Goal: Task Accomplishment & Management: Complete application form

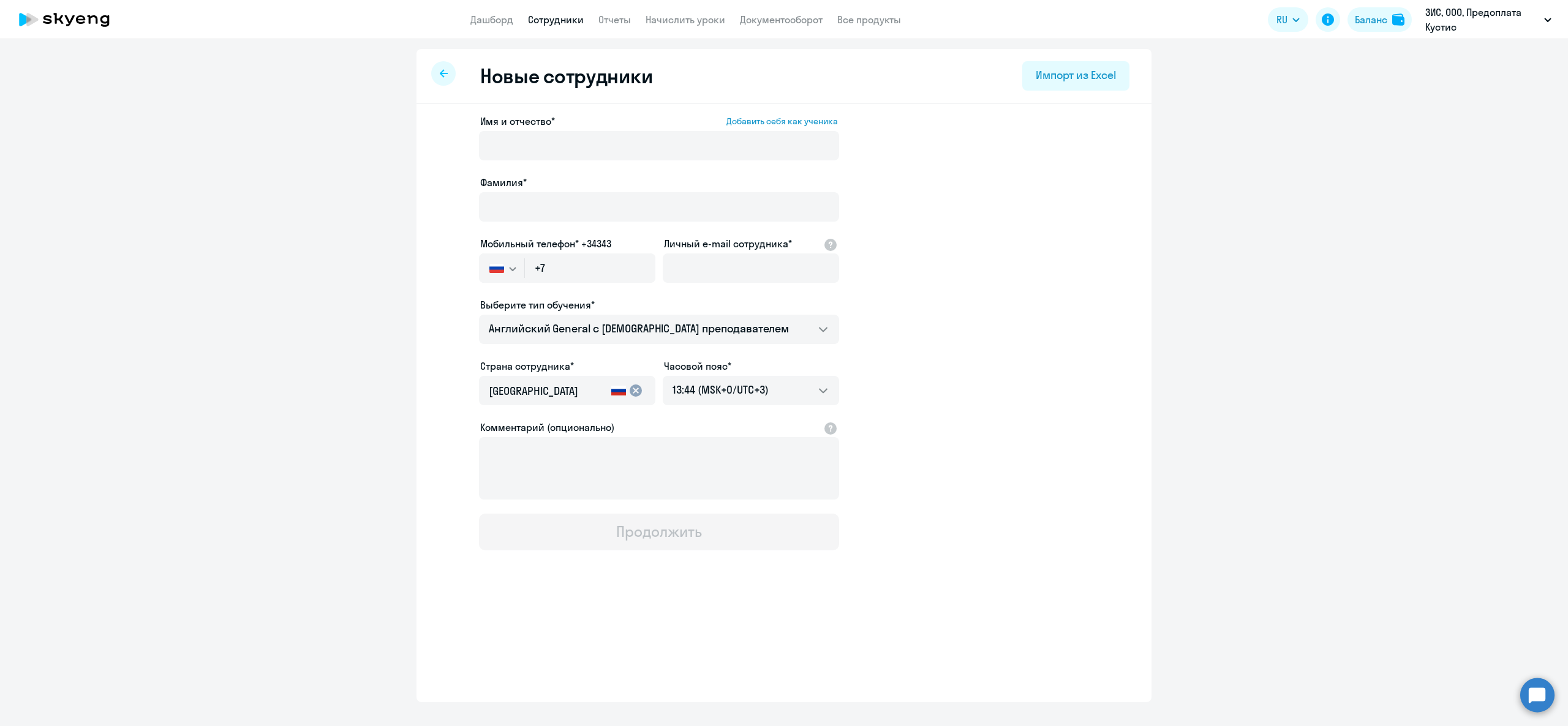
select select "english_adult_not_native_speaker"
select select "3"
click at [579, 256] on input "+7" at bounding box center [590, 268] width 130 height 30
paste input "[PHONE_NUMBER]"
type input "[PHONE_NUMBER]"
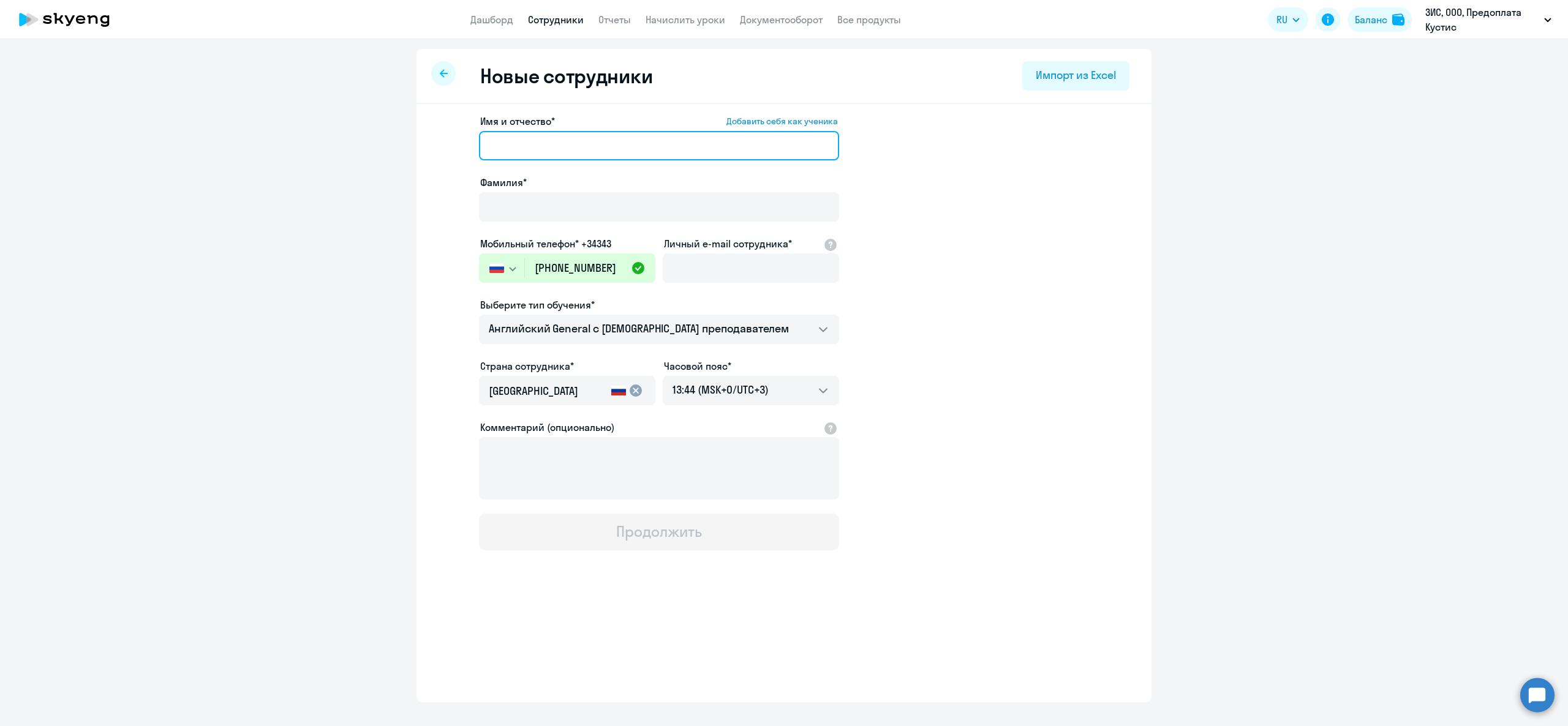
click at [547, 156] on input "Имя и отчество* Добавить себя как ученика" at bounding box center [659, 145] width 360 height 30
type input "[PERSON_NAME]"
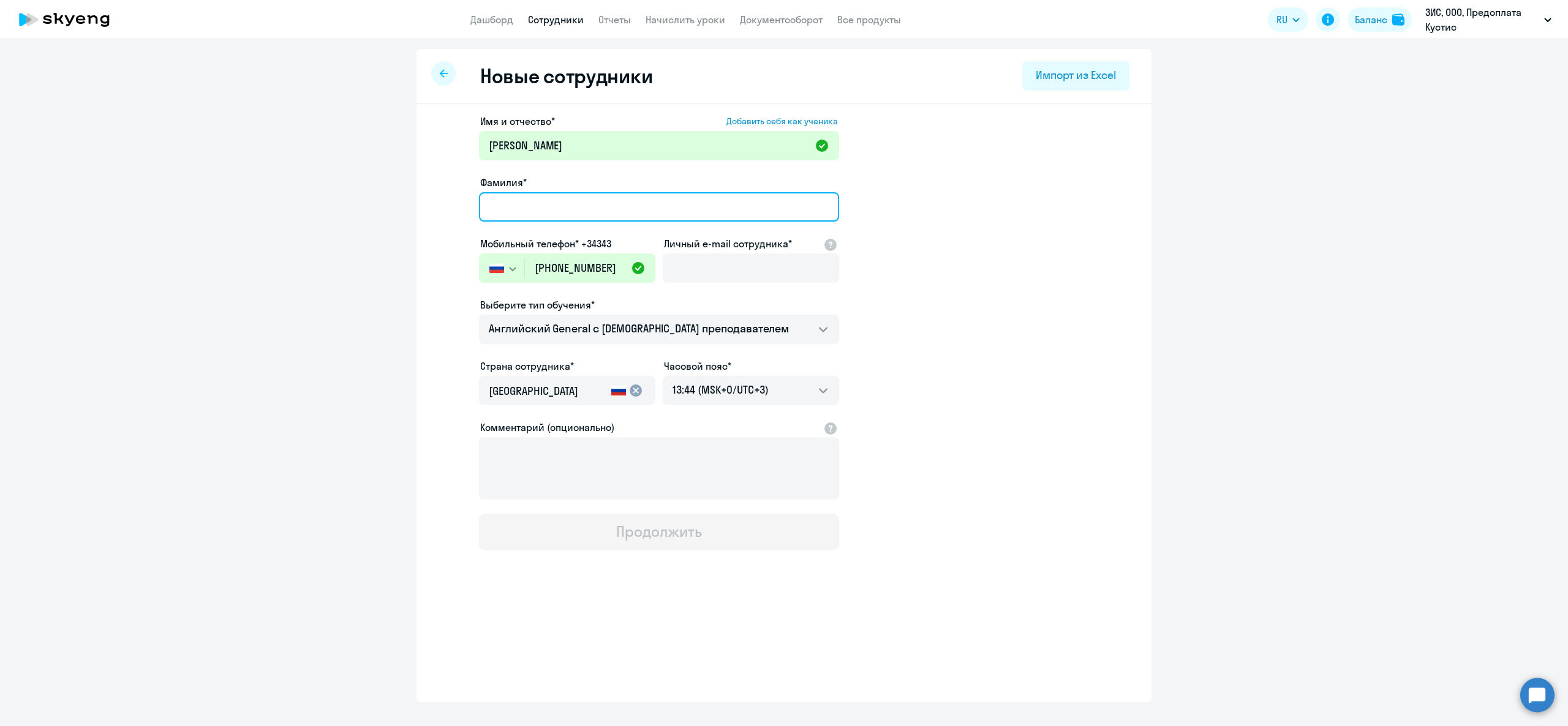
click at [549, 207] on input "Фамилия*" at bounding box center [659, 206] width 360 height 30
type input "[PERSON_NAME]"
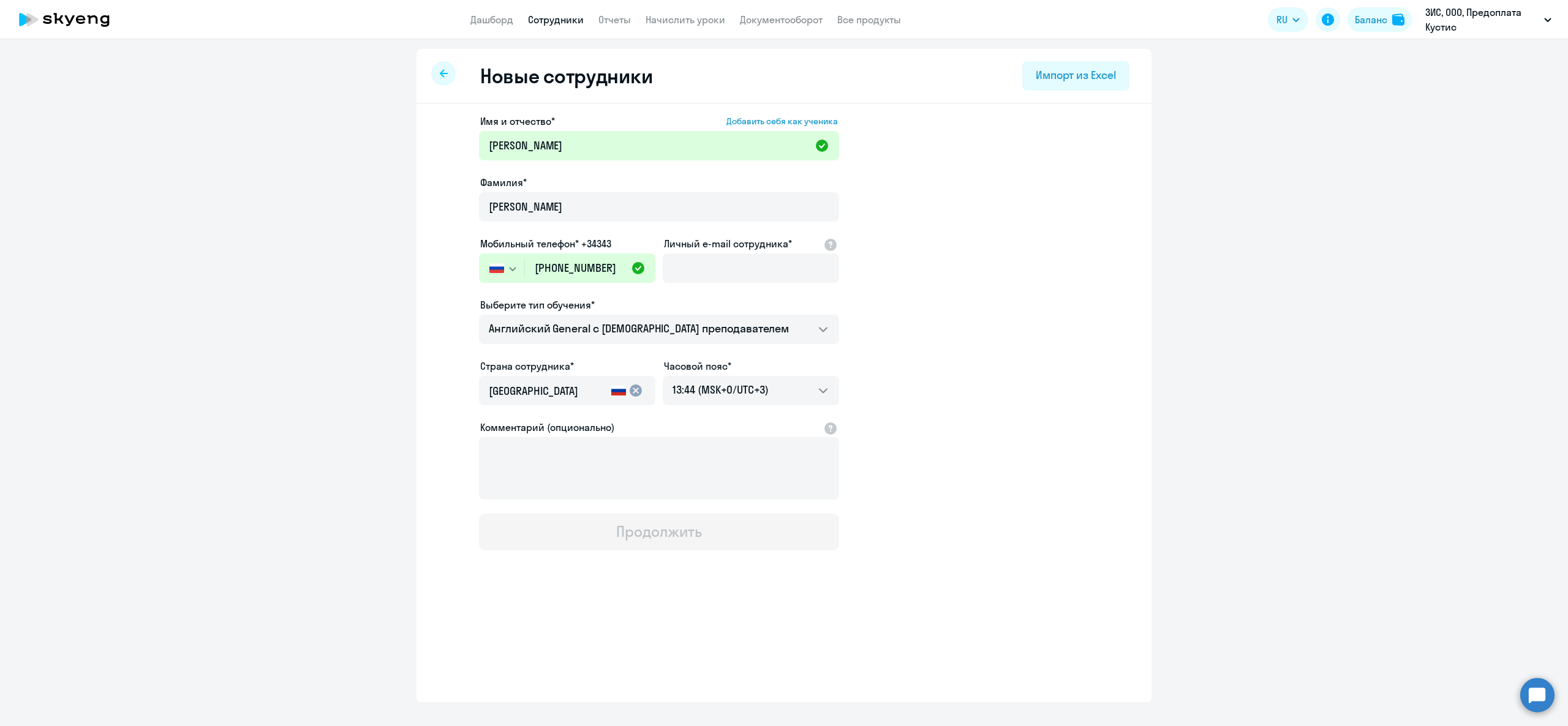
click at [1019, 348] on app-new-student-form "Имя и отчество* Добавить себя как ученика [PERSON_NAME]* [PERSON_NAME] Мобильны…" at bounding box center [784, 332] width 696 height 437
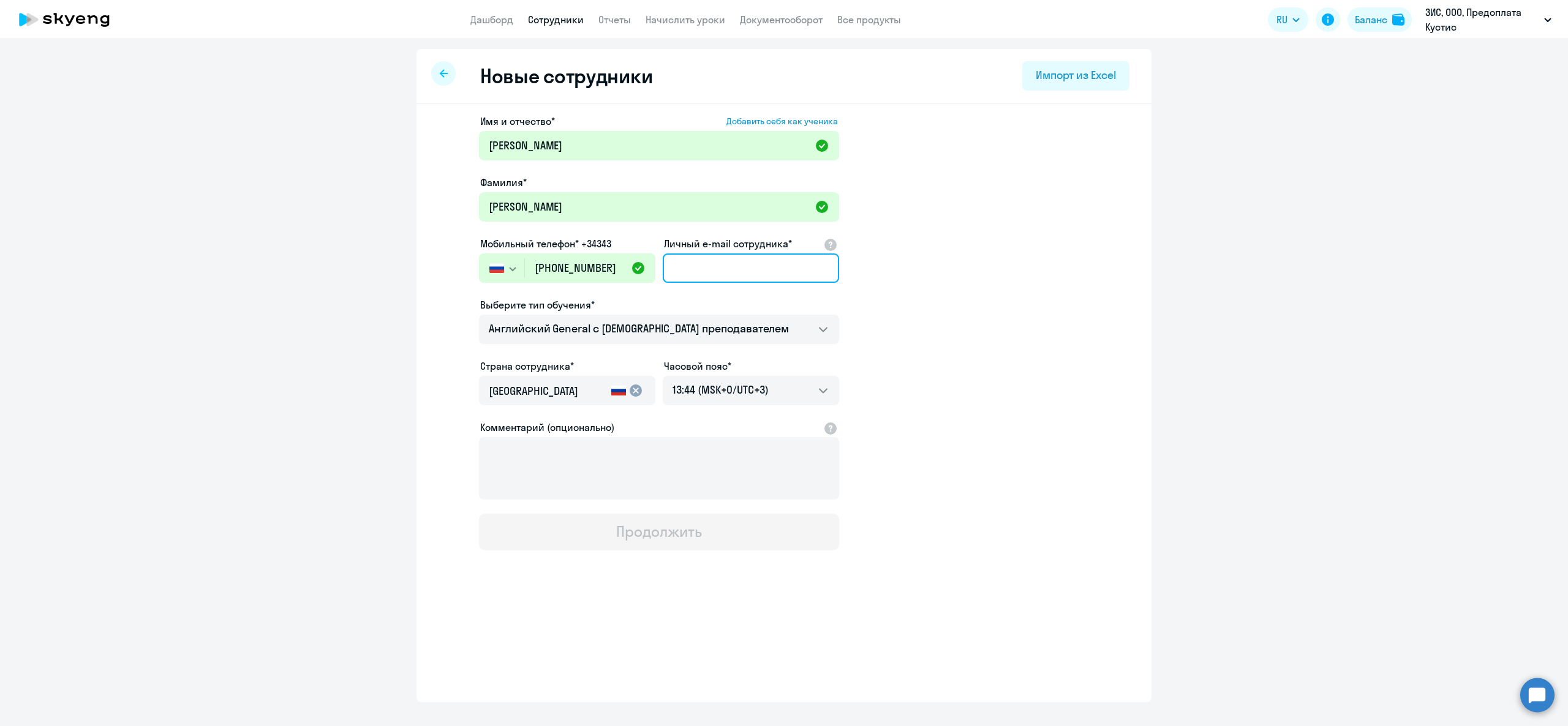
click at [725, 276] on input "Личный e-mail сотрудника*" at bounding box center [751, 268] width 177 height 30
paste input "[EMAIL_ADDRESS][DOMAIN_NAME]"
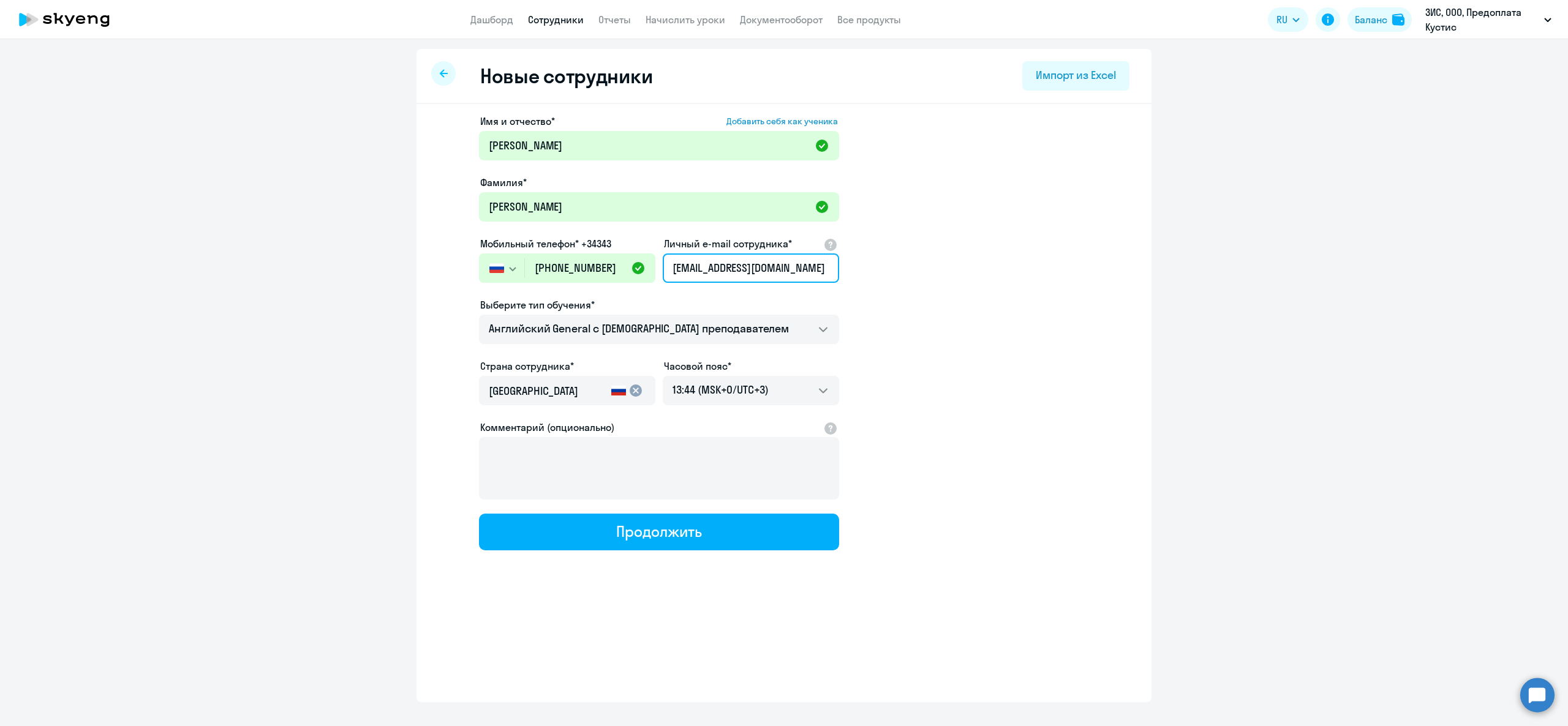
type input "[EMAIL_ADDRESS][DOMAIN_NAME]"
click at [903, 274] on app-new-student-form "Имя и отчество* Добавить себя как ученика [PERSON_NAME]* [PERSON_NAME] Мобильны…" at bounding box center [784, 332] width 696 height 437
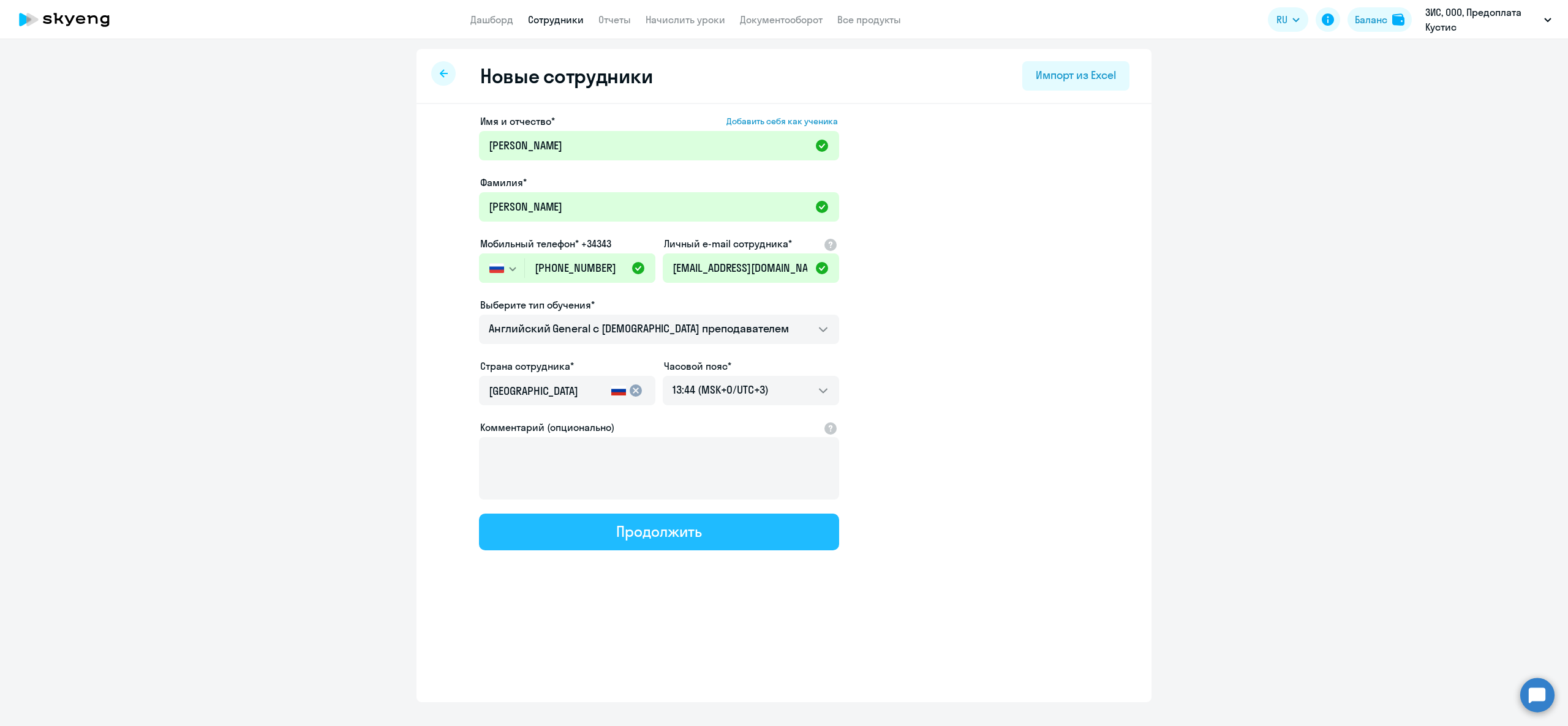
click at [659, 530] on div "Продолжить" at bounding box center [658, 531] width 85 height 19
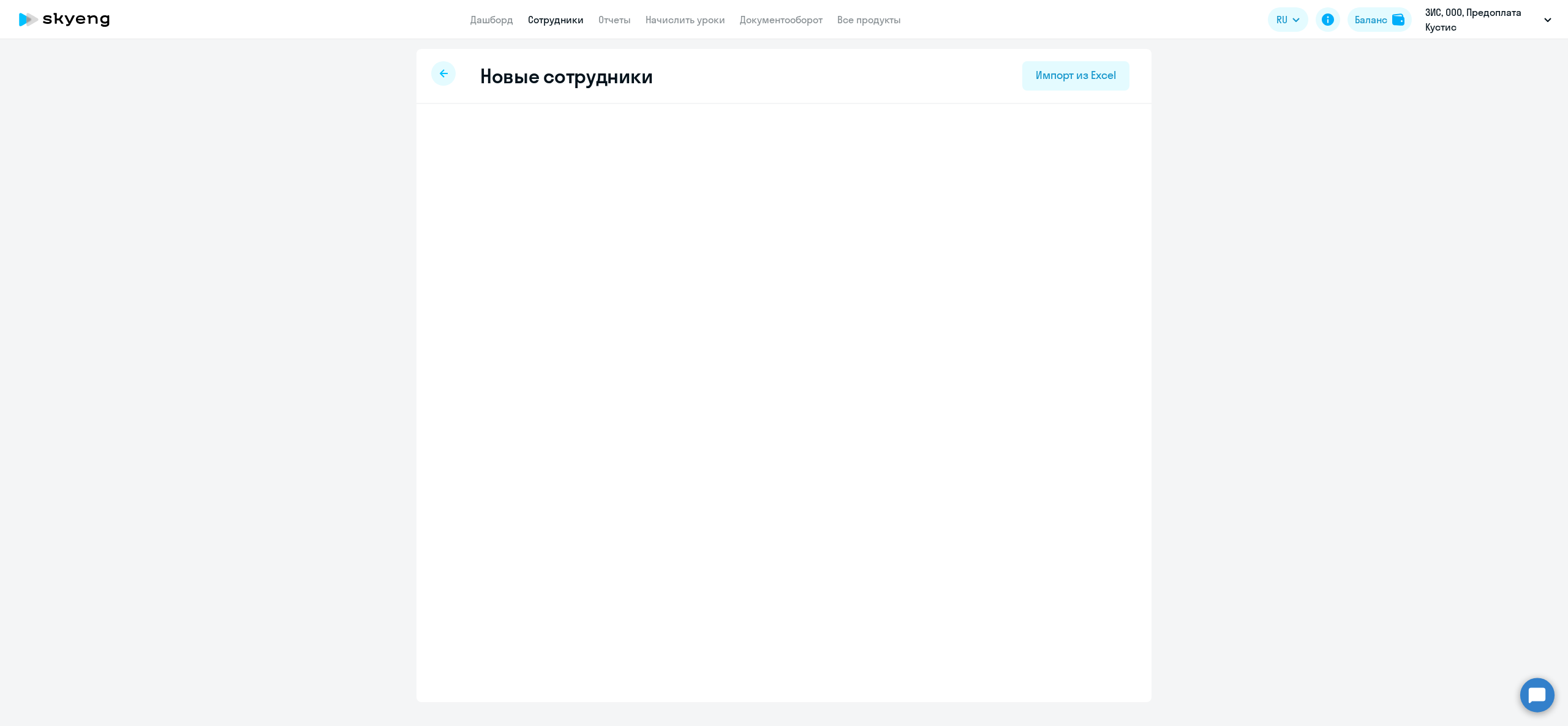
select select "english_adult_not_native_speaker"
select select "3"
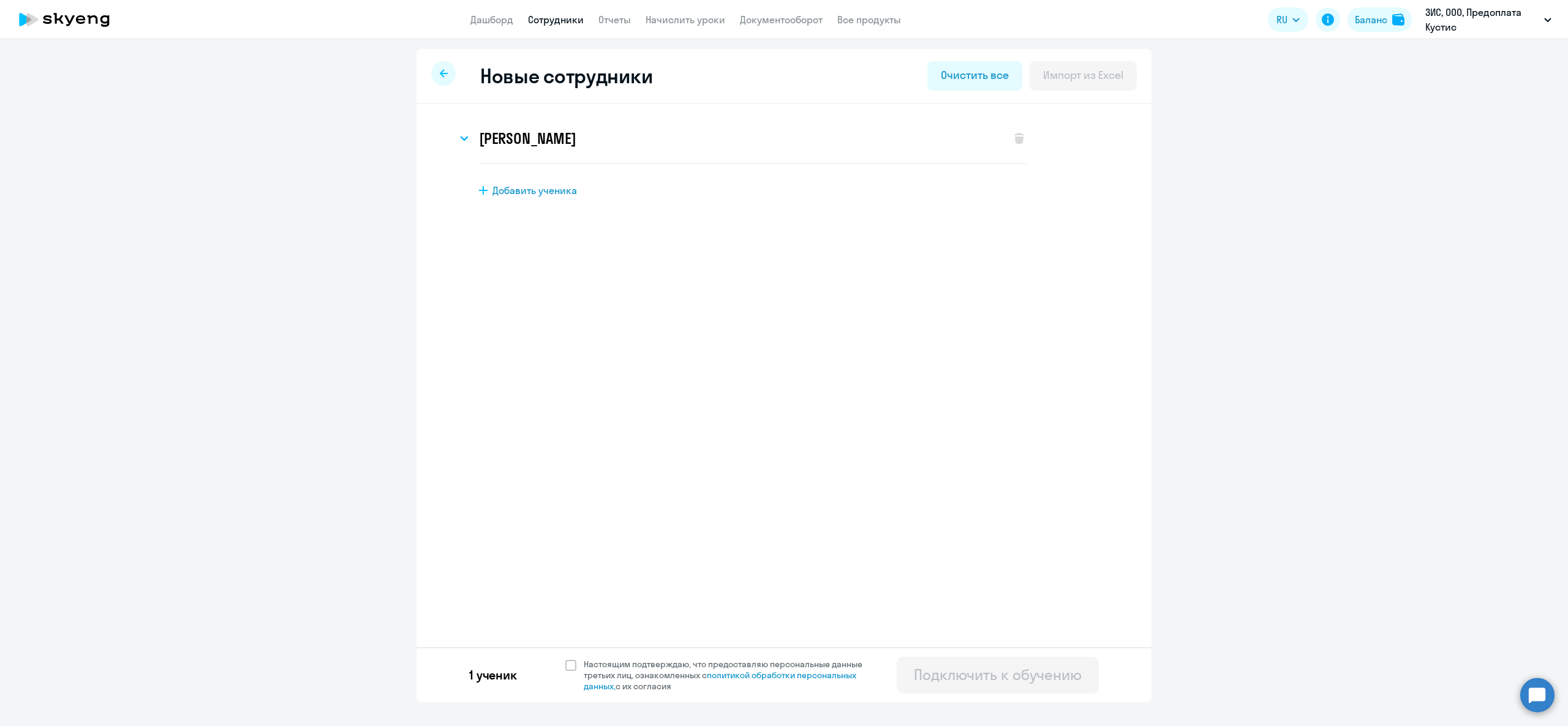
click at [522, 185] on span "Добавить ученика" at bounding box center [534, 190] width 85 height 14
select select "english_adult_not_native_speaker"
select select "3"
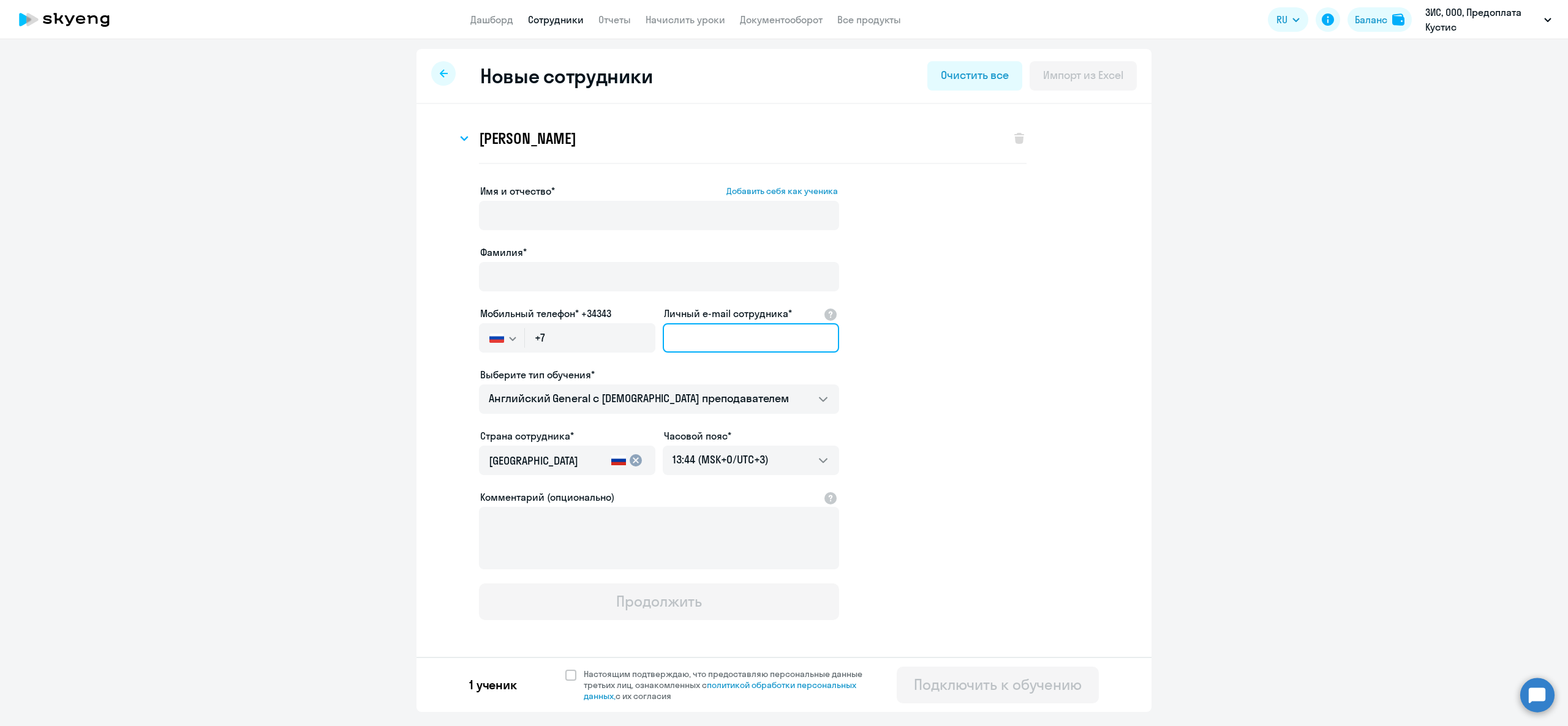
click at [726, 340] on input "Личный e-mail сотрудника*" at bounding box center [751, 338] width 177 height 30
paste input "[EMAIL_ADDRESS][DOMAIN_NAME]"
type input "[EMAIL_ADDRESS][DOMAIN_NAME]"
click at [581, 341] on input "+7" at bounding box center [590, 338] width 130 height 30
paste input "[PHONE_NUMBER]"
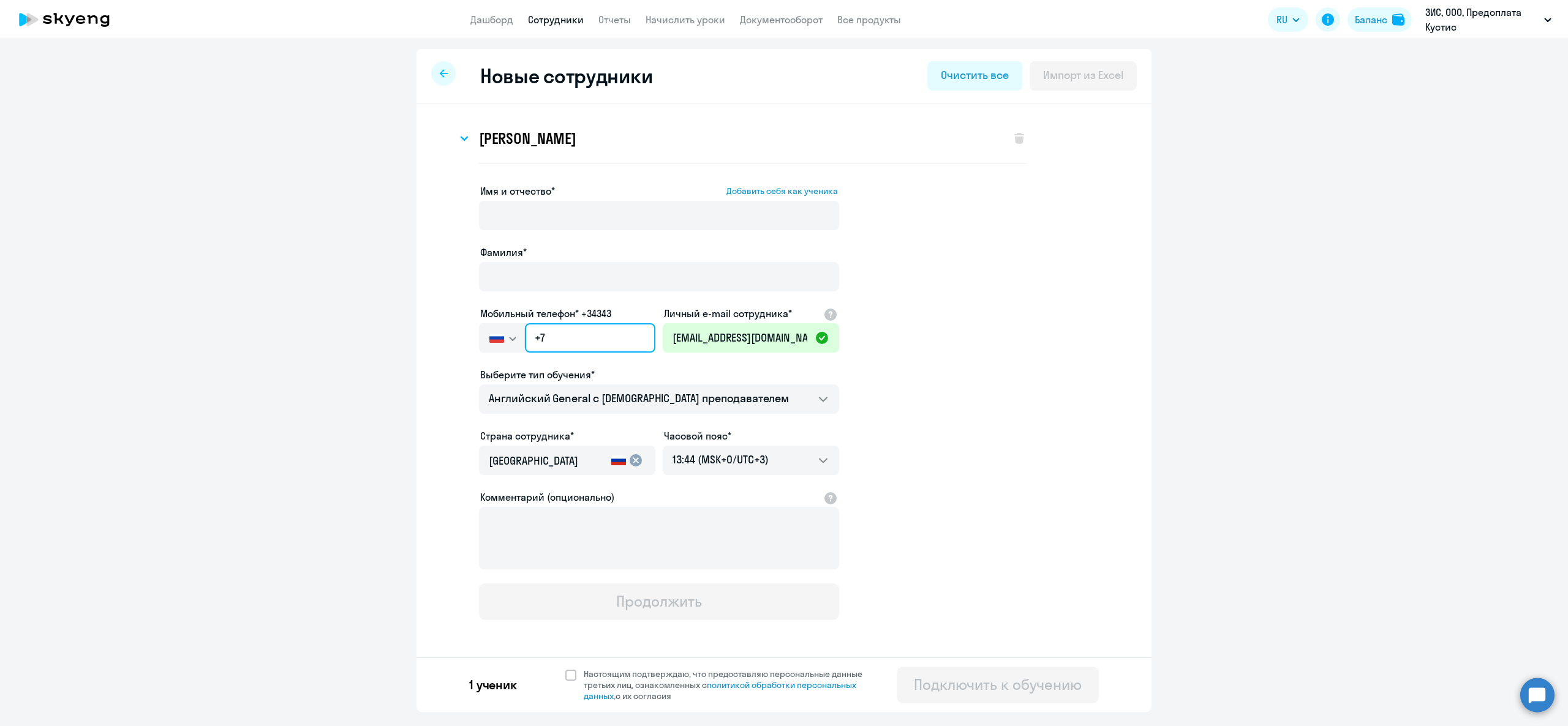
type input "[PHONE_NUMBER]"
click at [570, 220] on input "Имя и отчество* Добавить себя как ученика" at bounding box center [659, 216] width 360 height 30
type input "Ш"
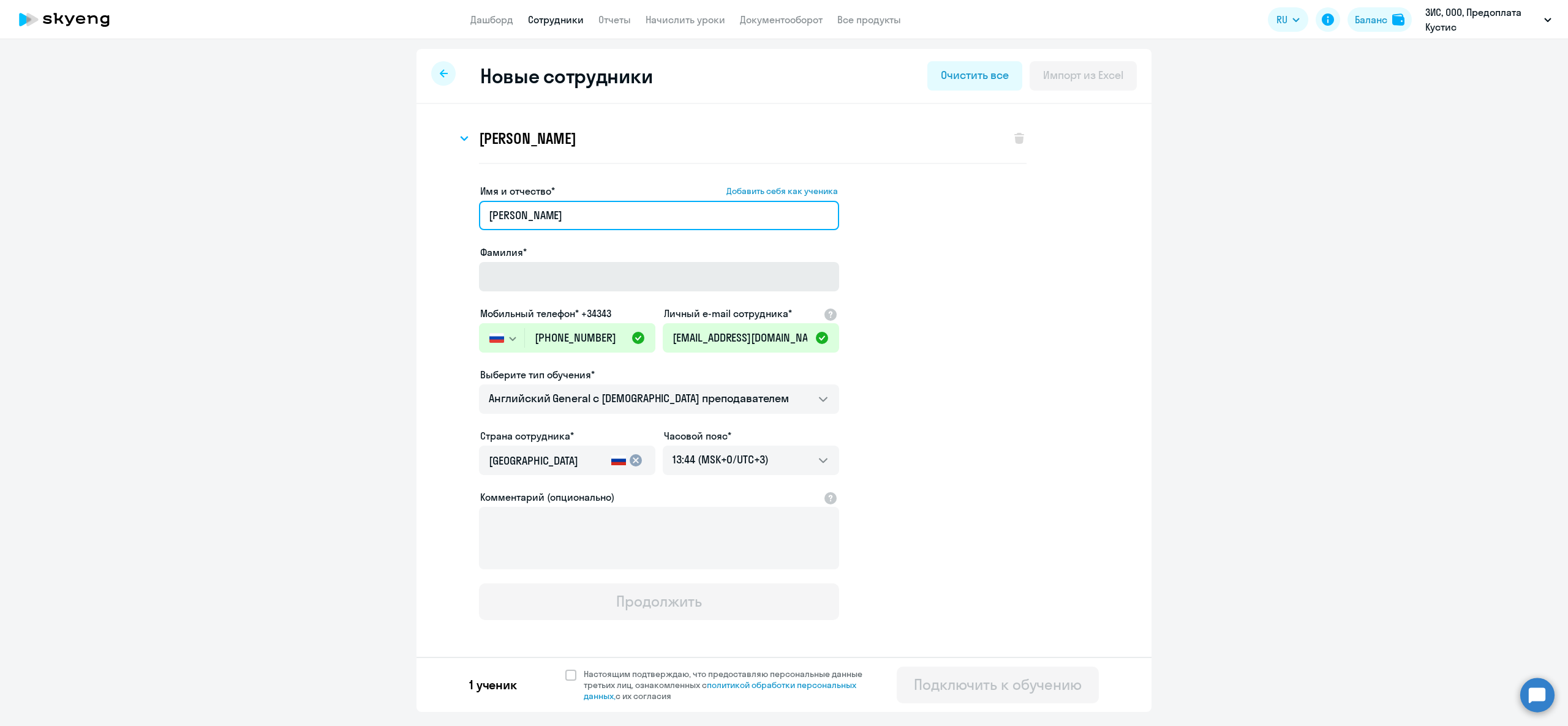
type input "[PERSON_NAME]"
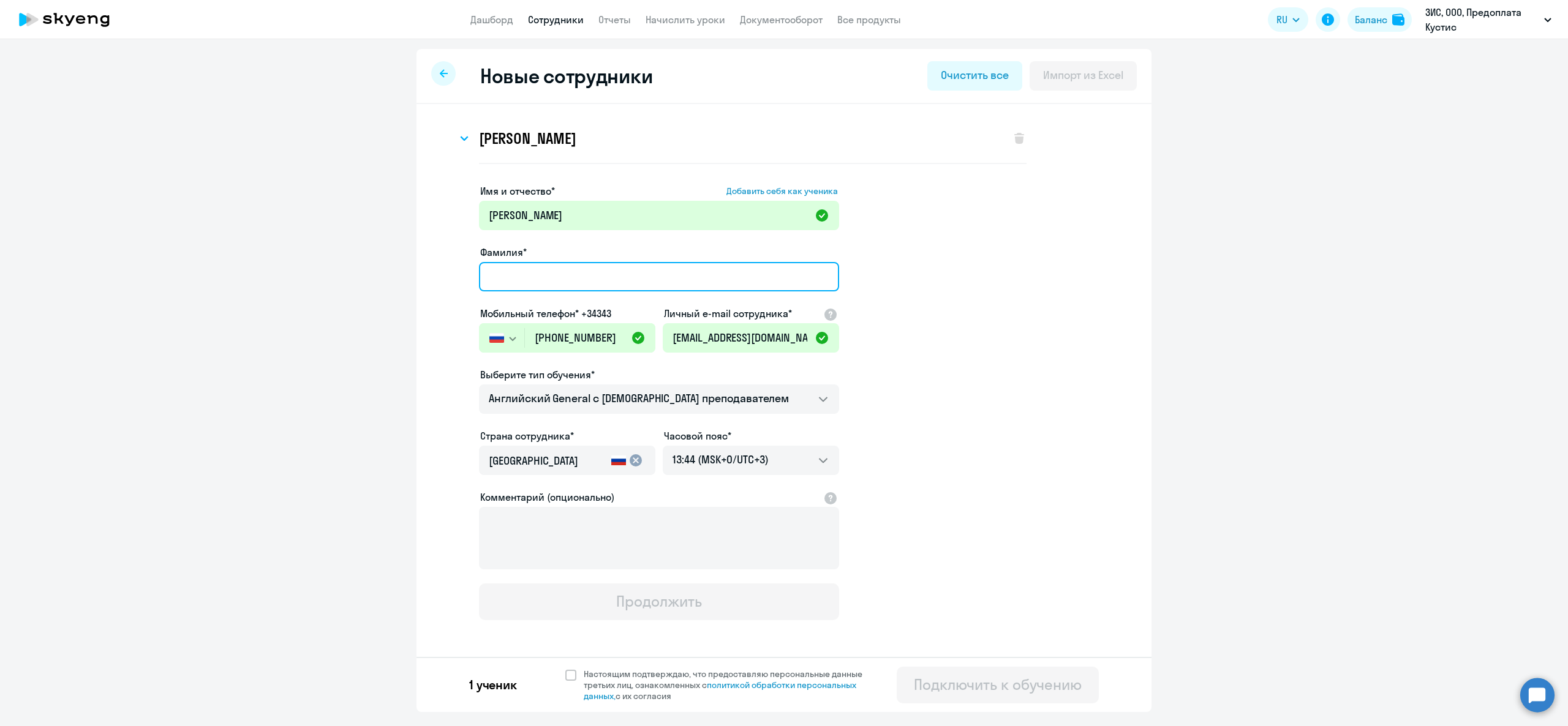
click at [520, 272] on input "Фамилия*" at bounding box center [659, 276] width 360 height 30
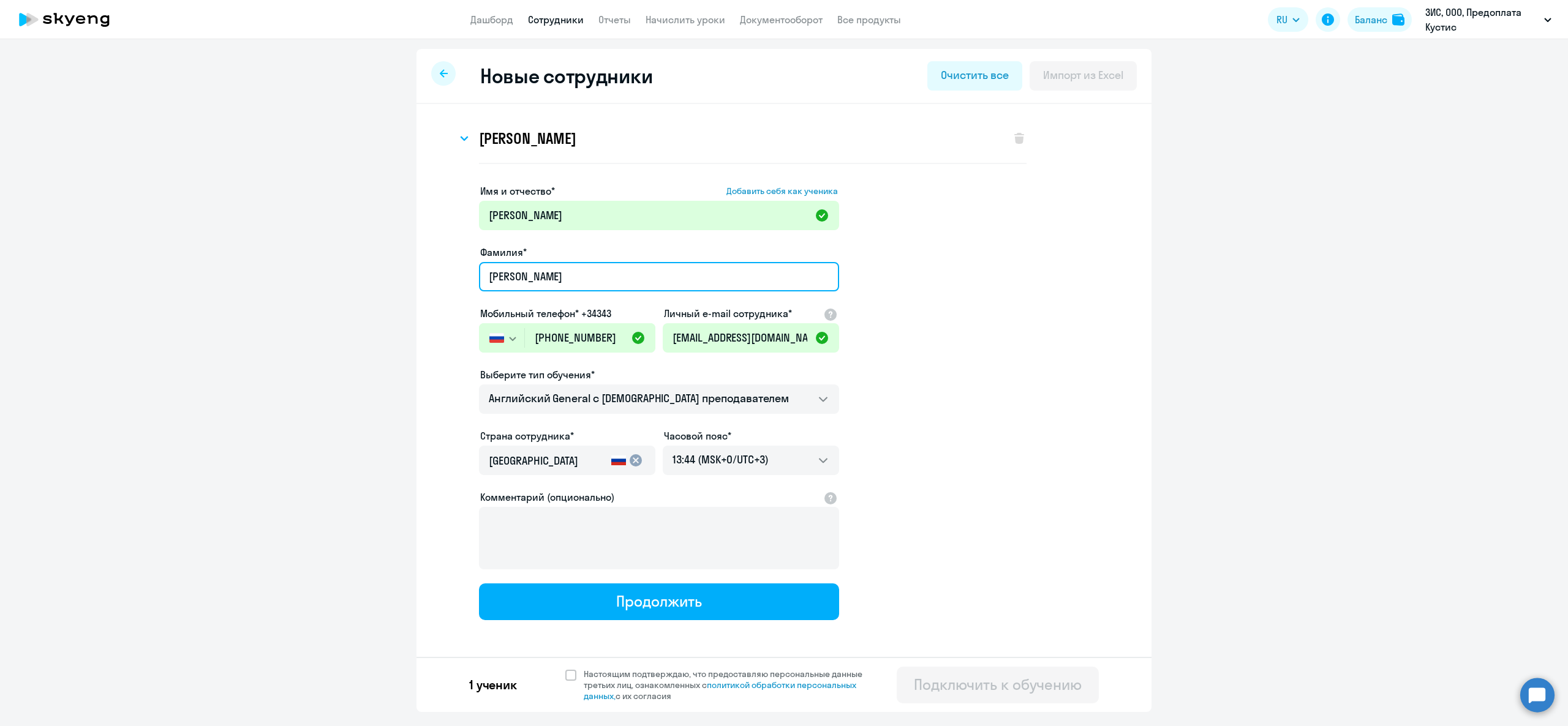
type input "[PERSON_NAME]"
click at [931, 376] on app-new-student-form "Имя и отчество* Добавить себя как ученика [PERSON_NAME]* [PERSON_NAME] телефон*…" at bounding box center [784, 401] width 696 height 437
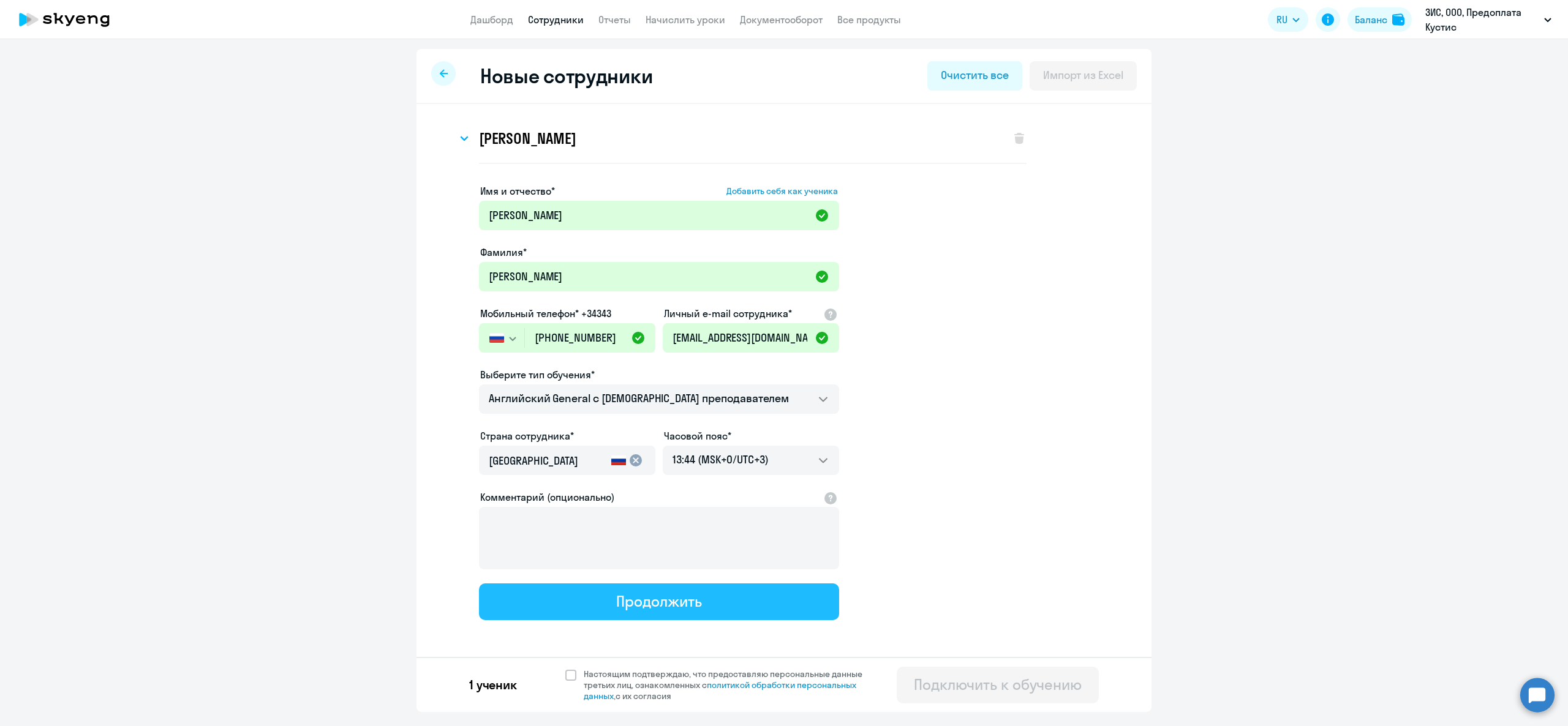
click at [614, 594] on button "Продолжить" at bounding box center [659, 601] width 360 height 36
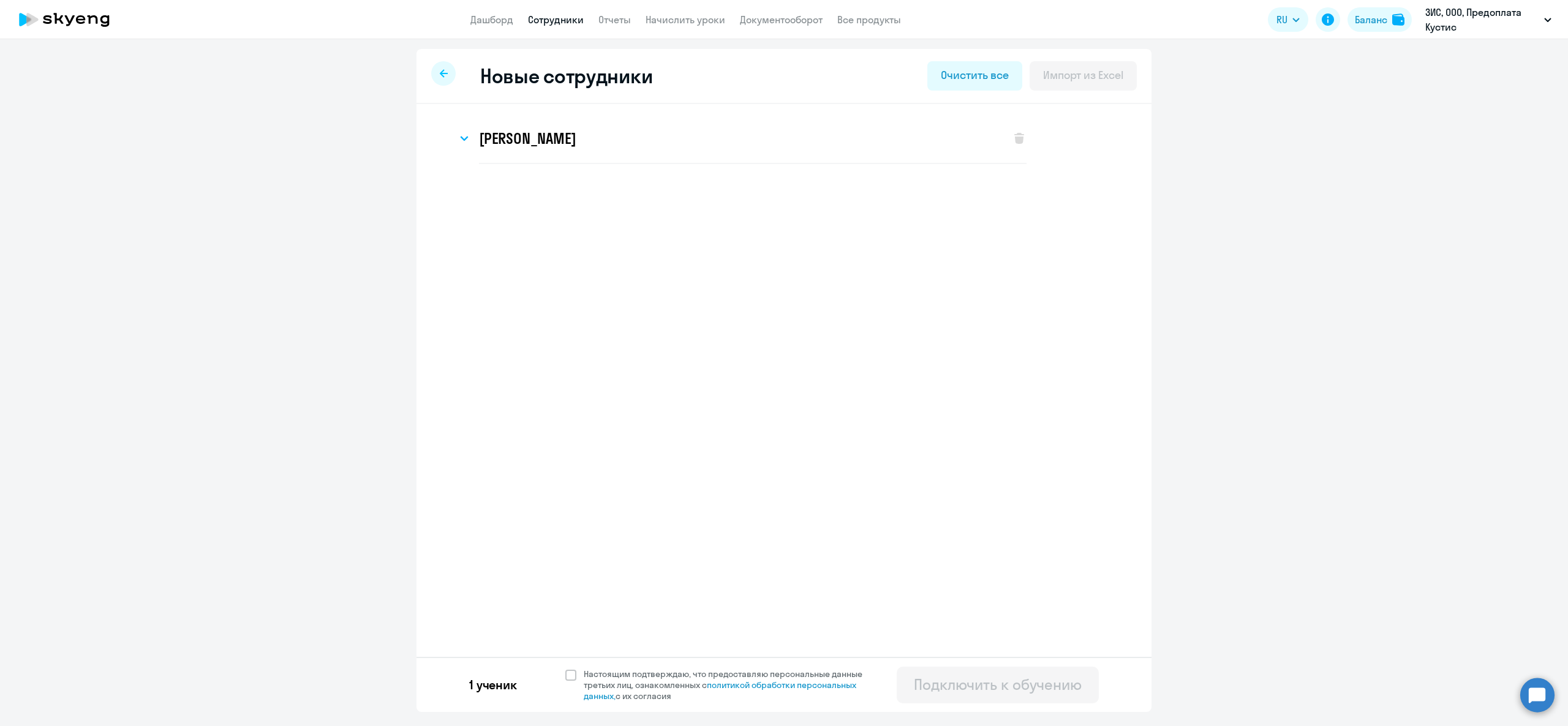
select select "english_adult_not_native_speaker"
select select "3"
select select "english_adult_not_native_speaker"
select select "3"
click at [578, 652] on div "2 ученика Настоящим подтверждаю, что предоставляю персональные данные третьих л…" at bounding box center [784, 674] width 735 height 55
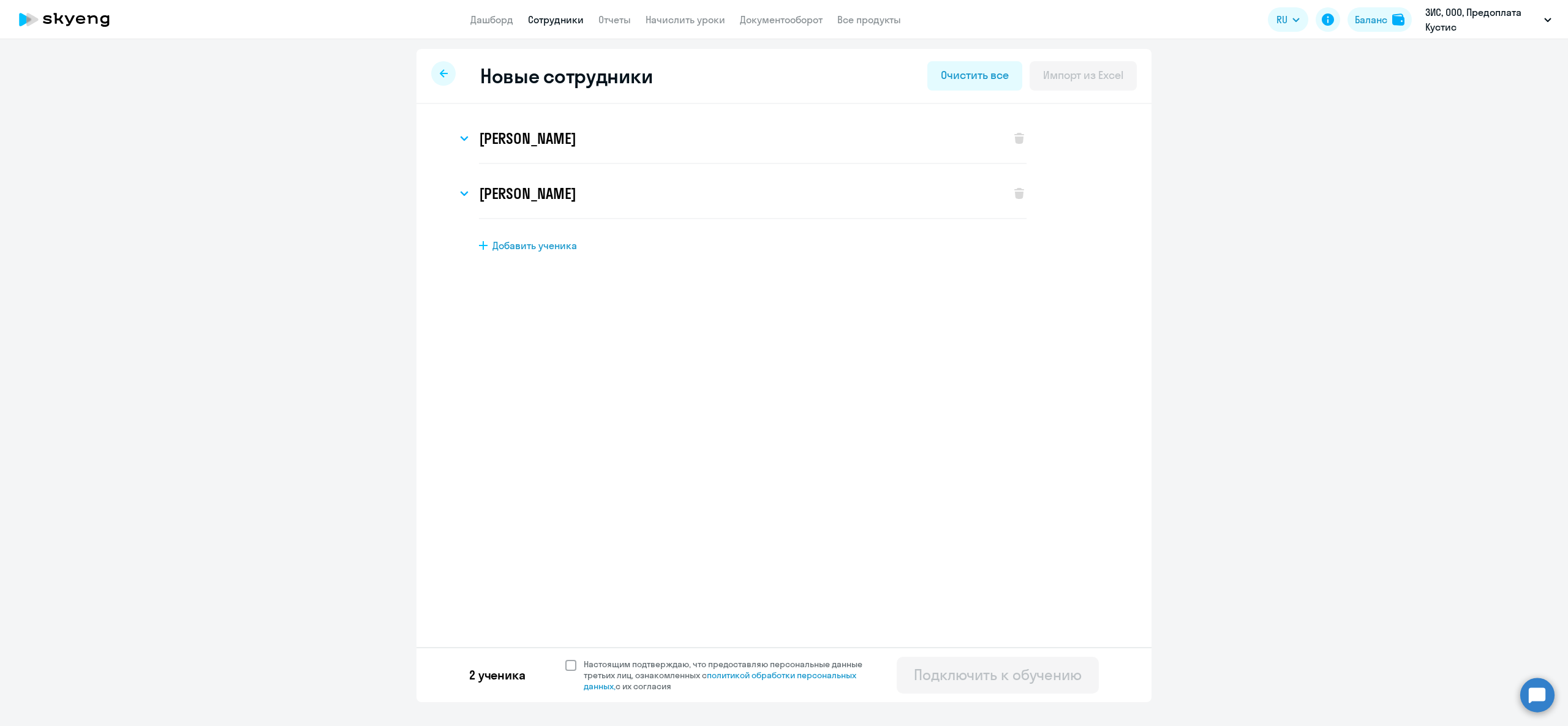
click at [565, 666] on span at bounding box center [571, 665] width 11 height 11
click at [565, 659] on input "Настоящим подтверждаю, что предоставляю персональные данные третьих лиц, ознако…" at bounding box center [565, 658] width 1 height 1
checkbox input "true"
click at [924, 670] on div "Подключить к обучению" at bounding box center [997, 674] width 168 height 19
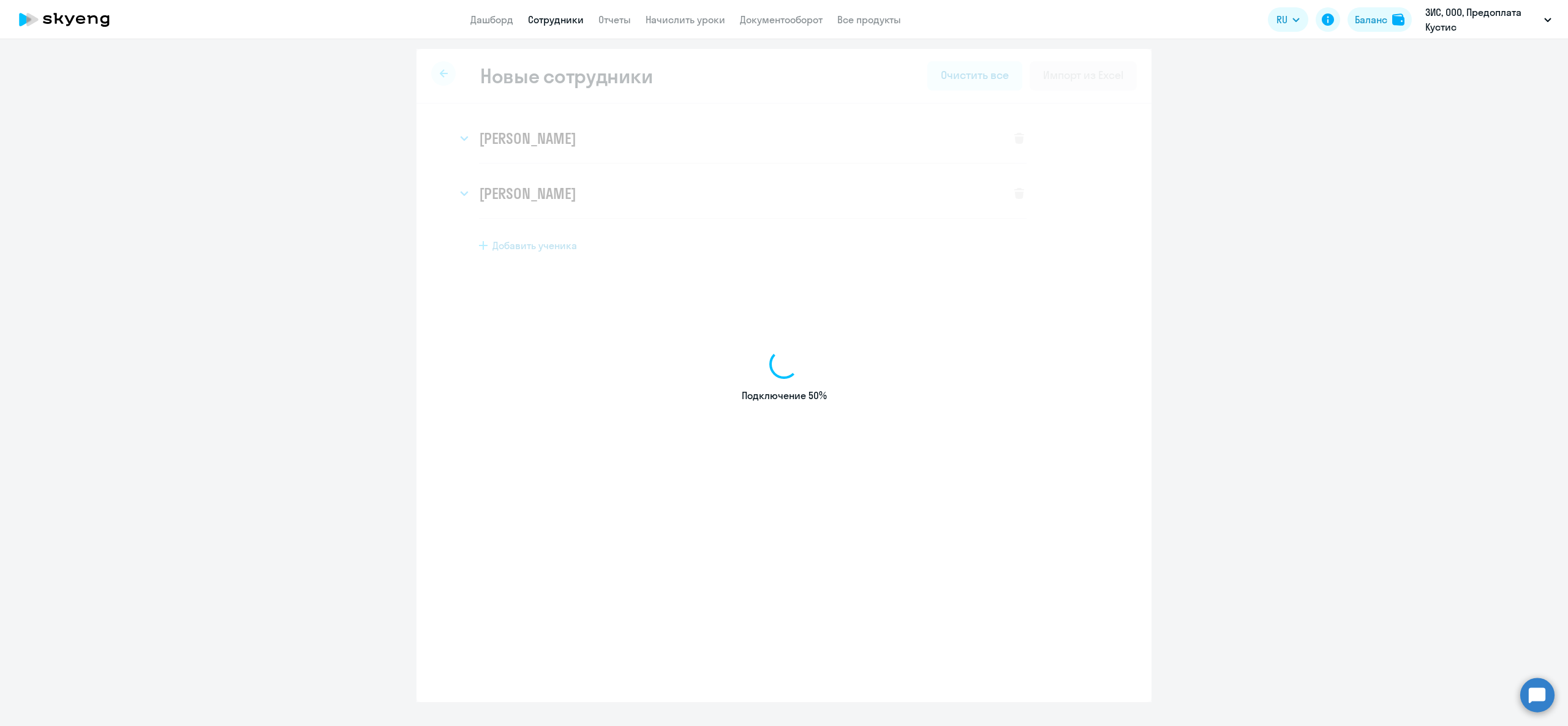
select select "english_adult_not_native_speaker"
select select "3"
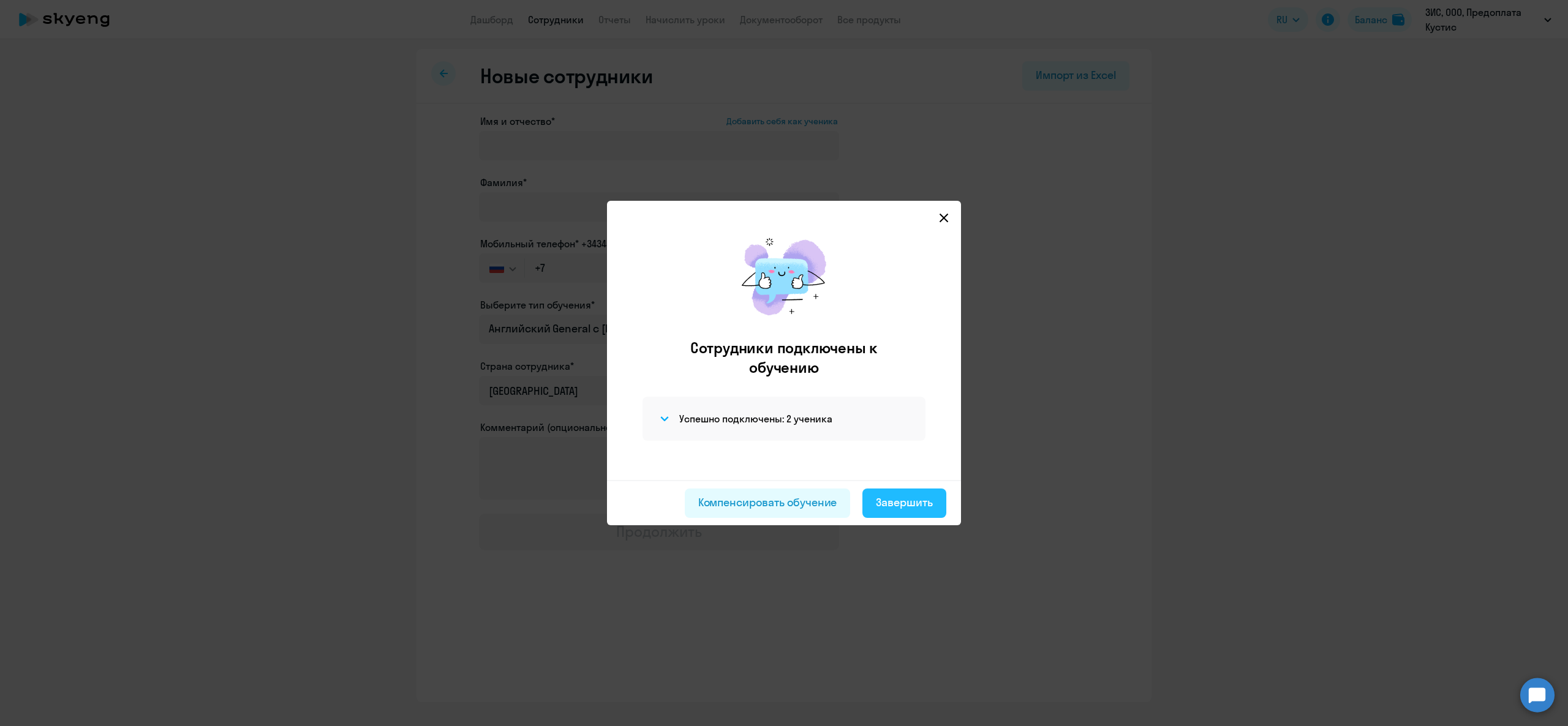
click at [904, 499] on div "Завершить" at bounding box center [904, 502] width 57 height 16
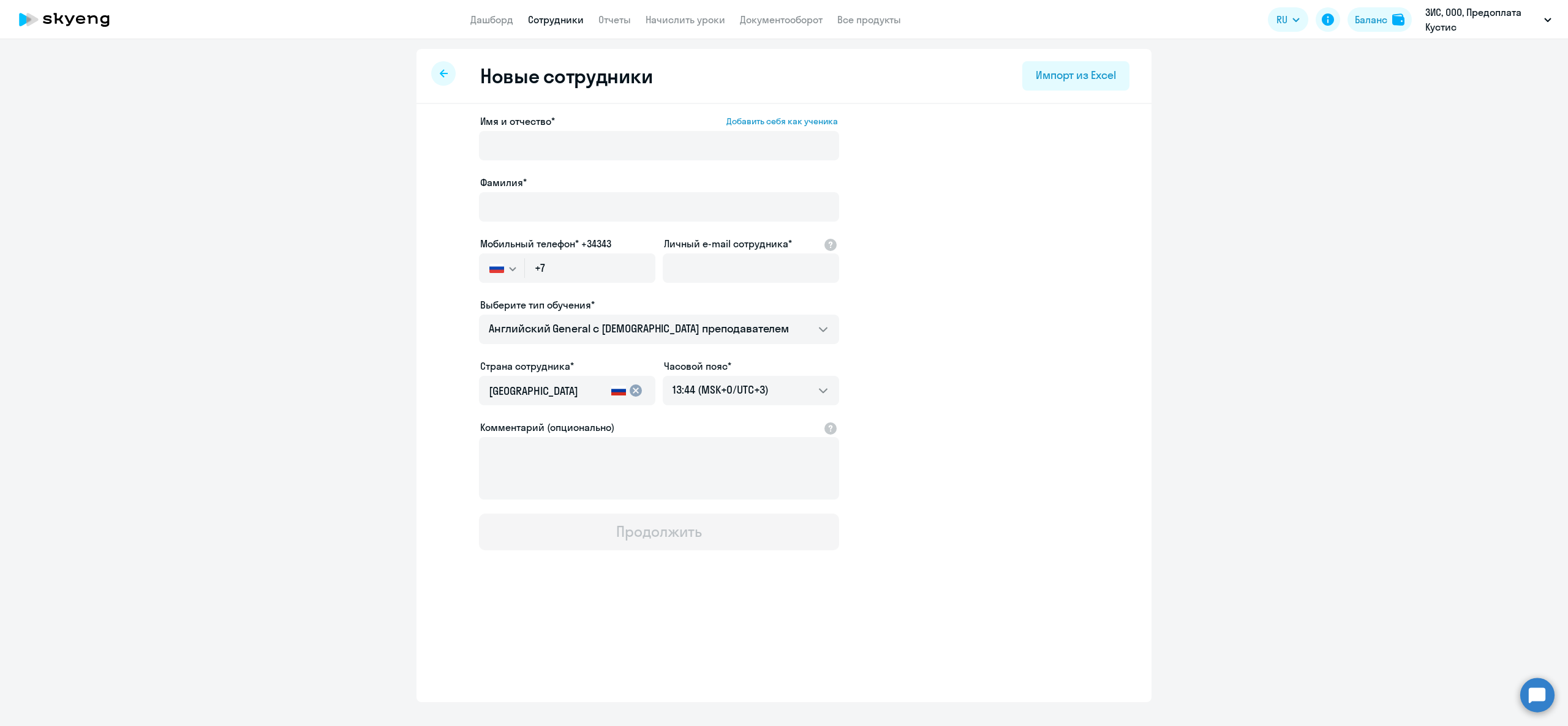
select select "30"
